Goal: Information Seeking & Learning: Learn about a topic

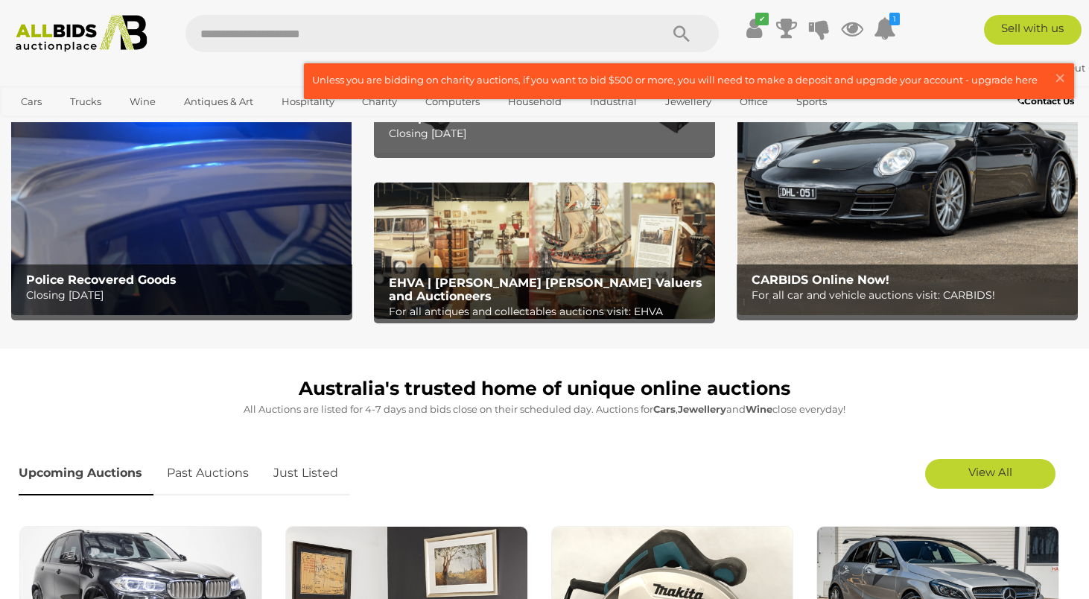
scroll to position [14, 0]
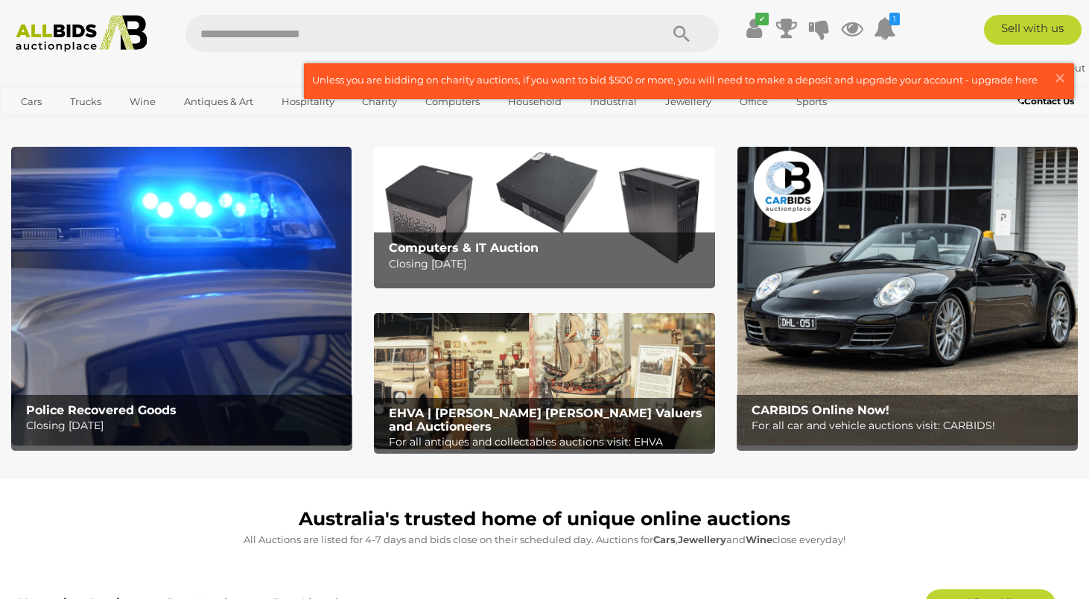
click at [441, 255] on p "Closing Tuesday 16th September" at bounding box center [548, 264] width 319 height 19
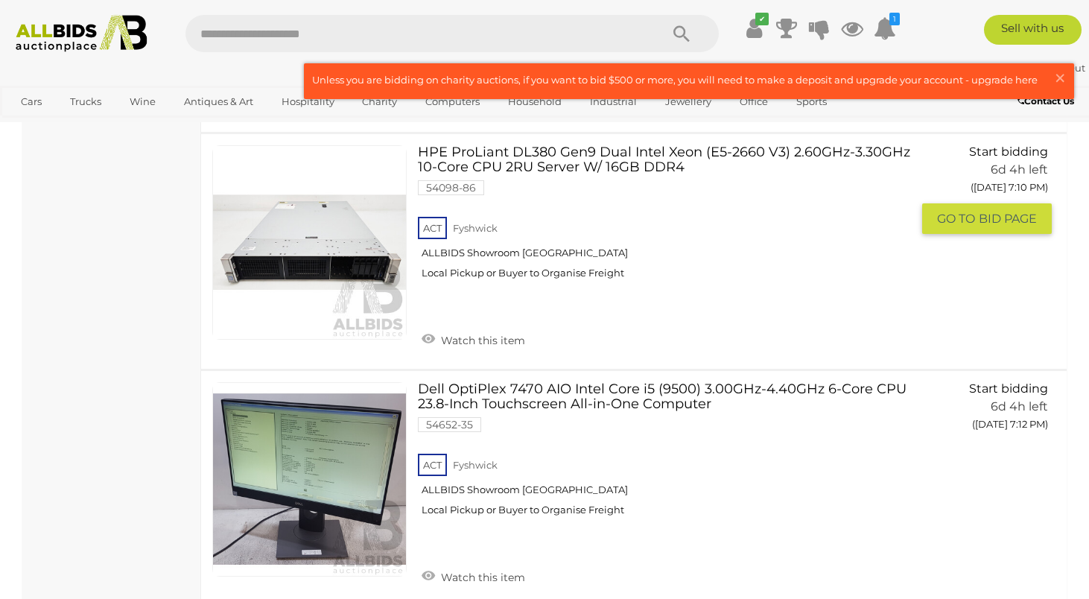
scroll to position [2091, 0]
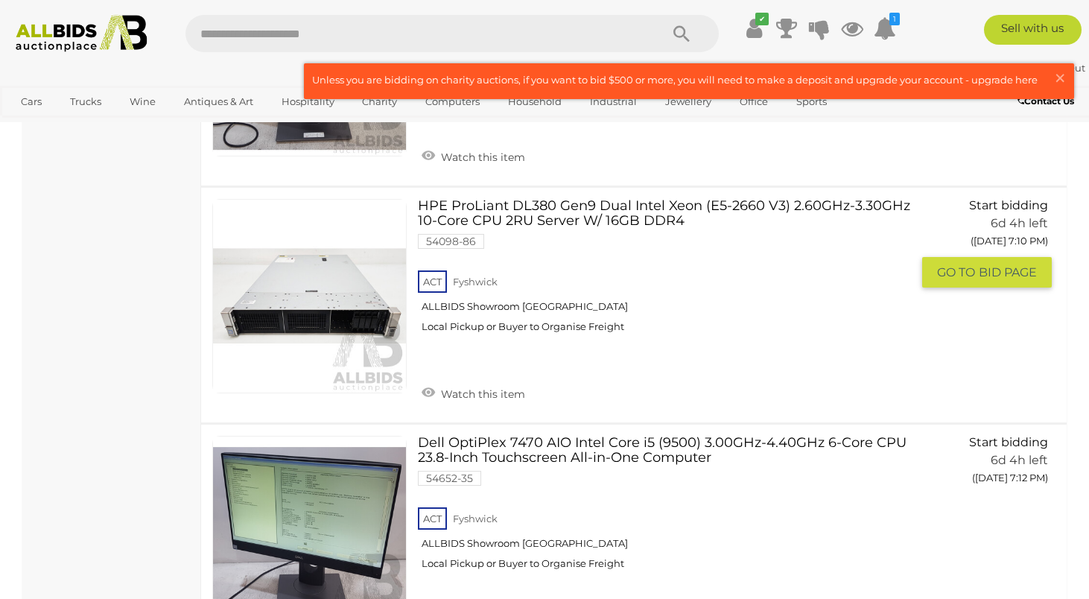
click at [626, 222] on link "HPE ProLiant DL380 Gen9 Dual Intel Xeon (E5-2660 V3) 2.60GHz-3.30GHz 10-Core CP…" at bounding box center [670, 271] width 482 height 145
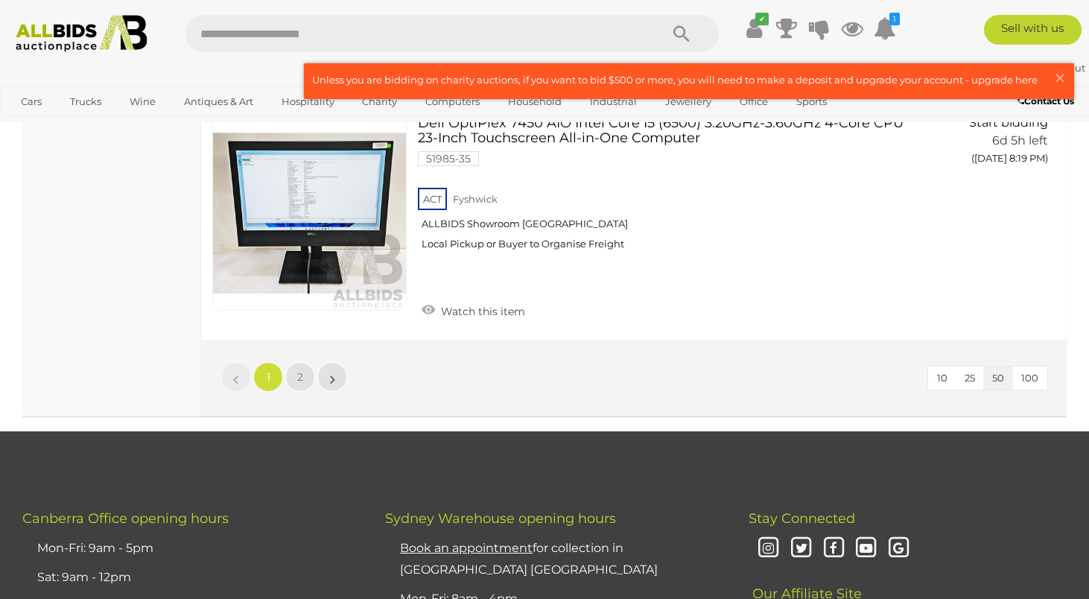
scroll to position [11714, 0]
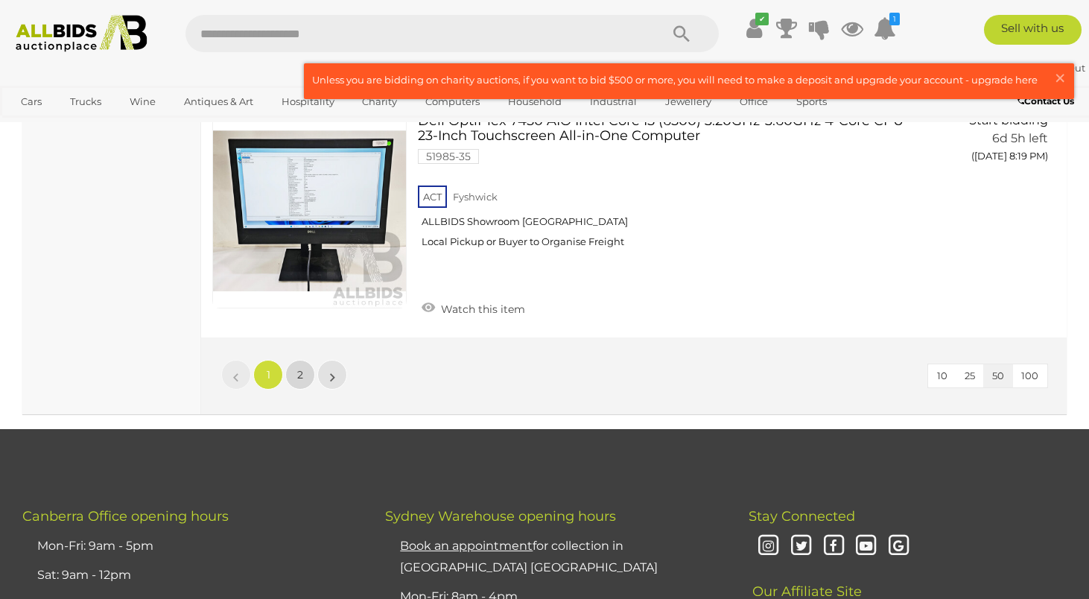
click at [293, 383] on link "2" at bounding box center [300, 375] width 30 height 30
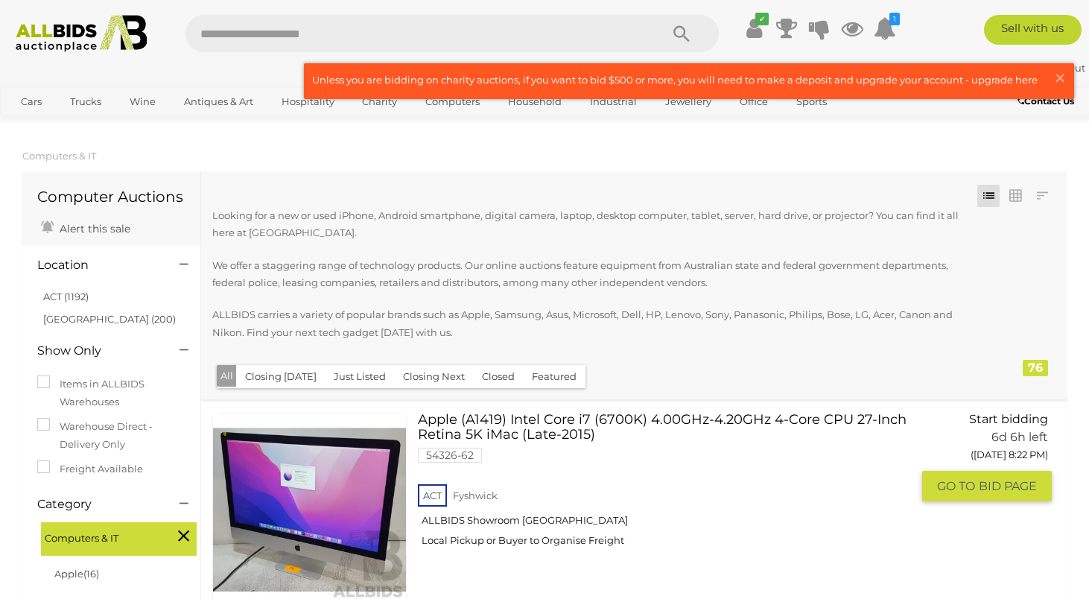
click at [206, 402] on div "Apple (A1419) Intel Core i7 (6700K) 4.00GHz-4.20GHz 4-Core CPU 27-Inch Retina 5…" at bounding box center [634, 518] width 888 height 235
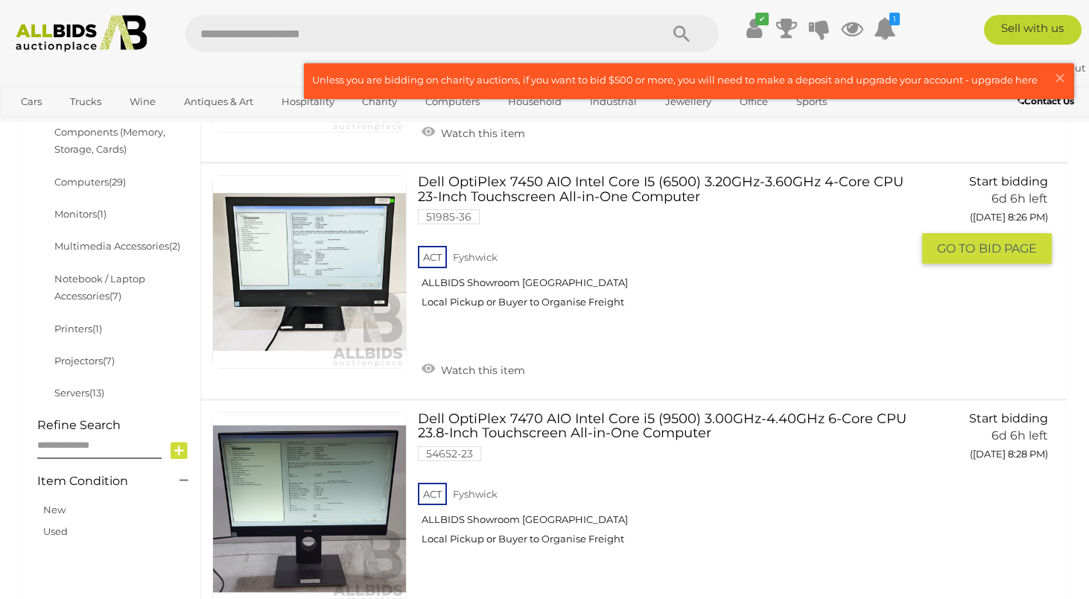
scroll to position [516, 0]
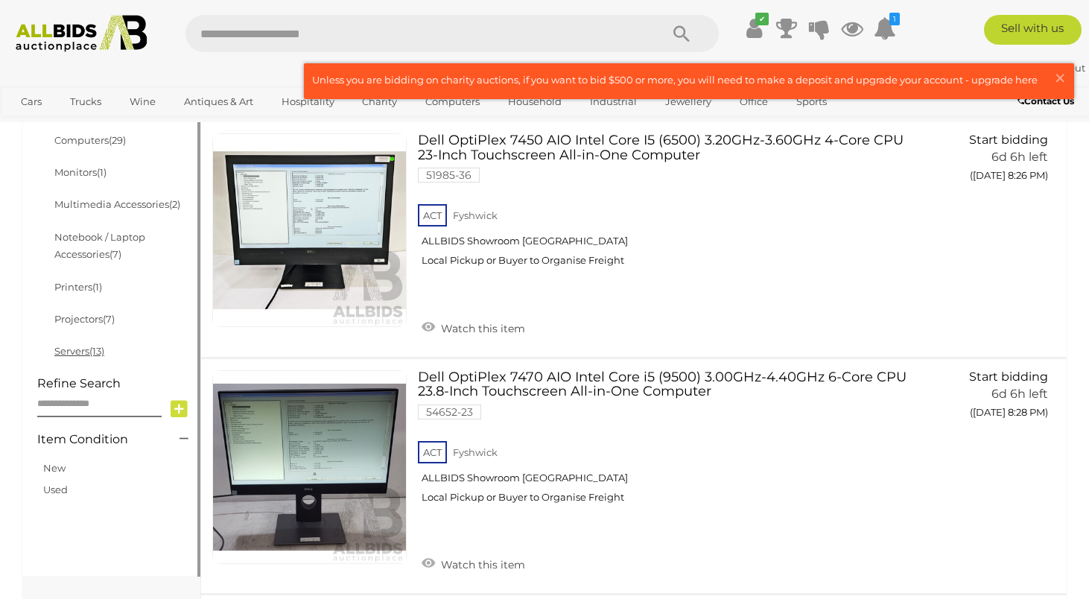
click at [102, 354] on span "(13)" at bounding box center [96, 351] width 15 height 12
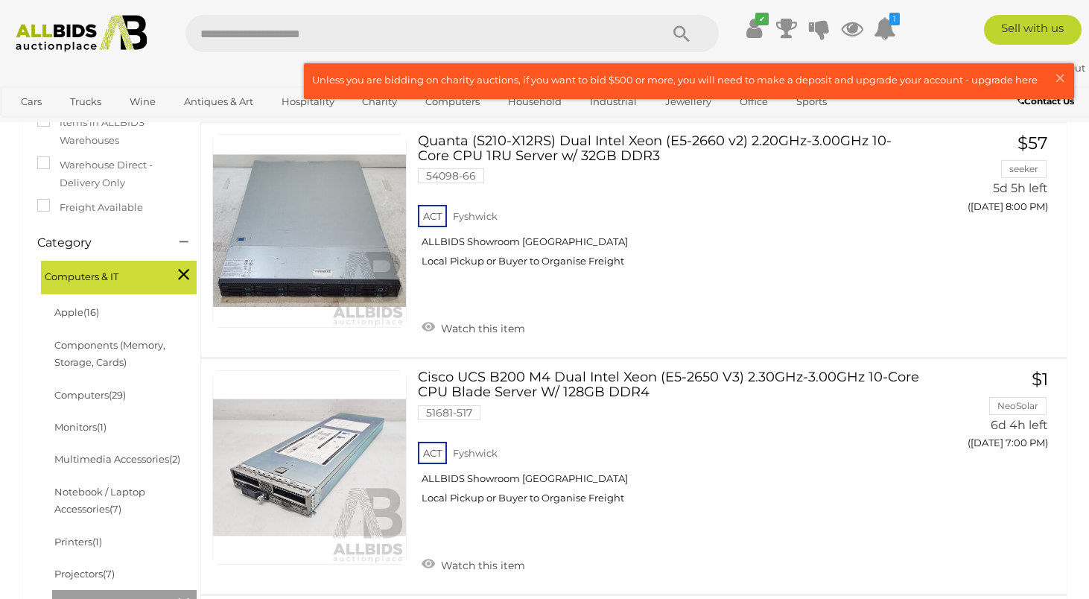
scroll to position [267, 0]
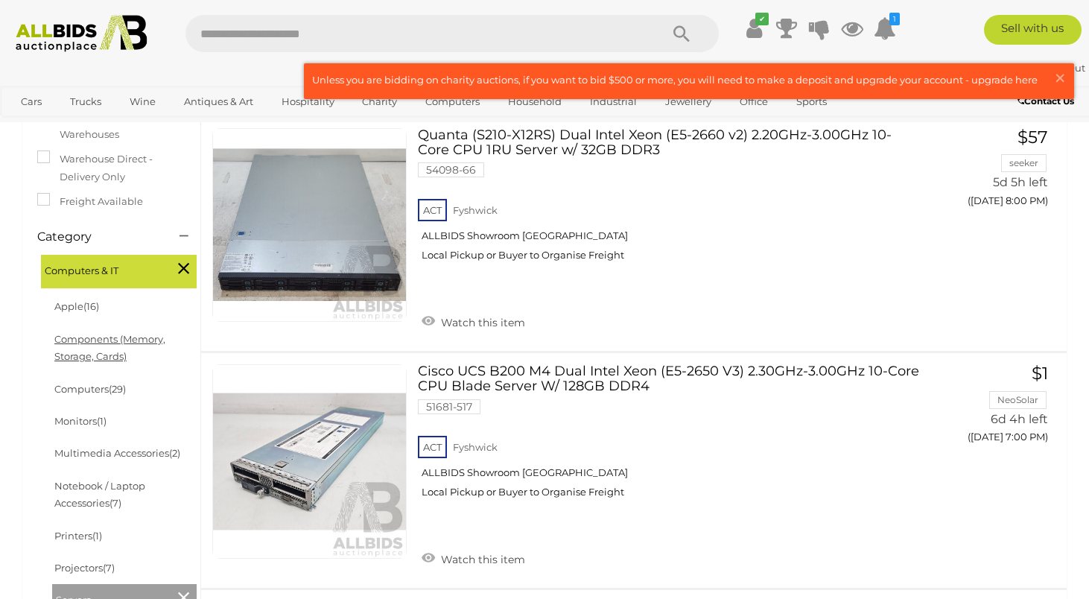
click at [109, 356] on link "Components (Memory, Storage, Cards)" at bounding box center [109, 347] width 111 height 29
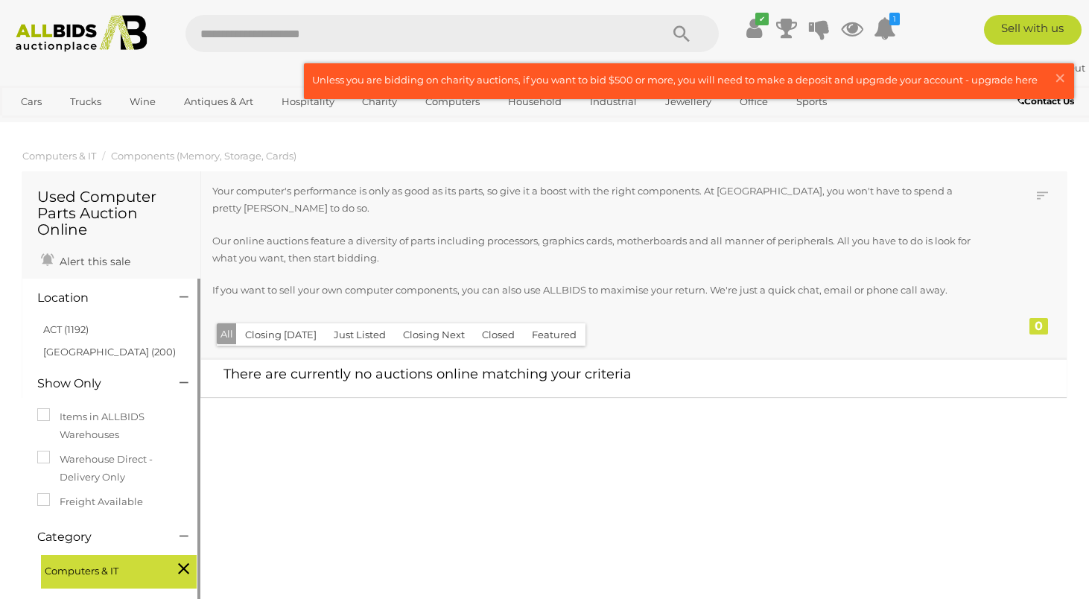
click at [183, 566] on icon at bounding box center [183, 567] width 11 height 19
